Goal: Check status: Check status

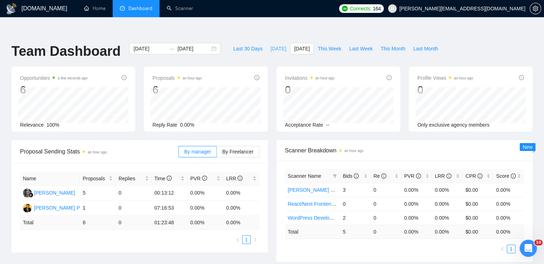
click at [271, 45] on span "[DATE]" at bounding box center [278, 49] width 16 height 8
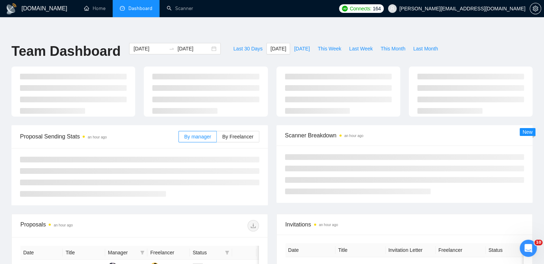
type input "[DATE]"
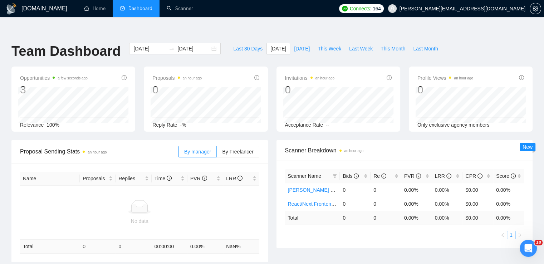
click at [233, 15] on ul "Home Dashboard Scanner" at bounding box center [204, 8] width 261 height 17
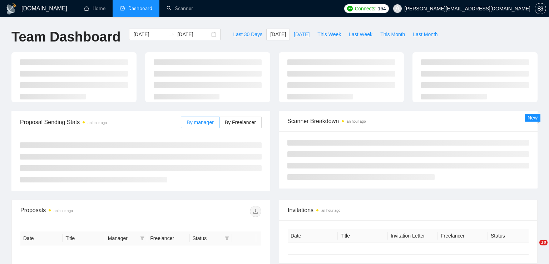
type input "[DATE]"
